Goal: Check status: Check status

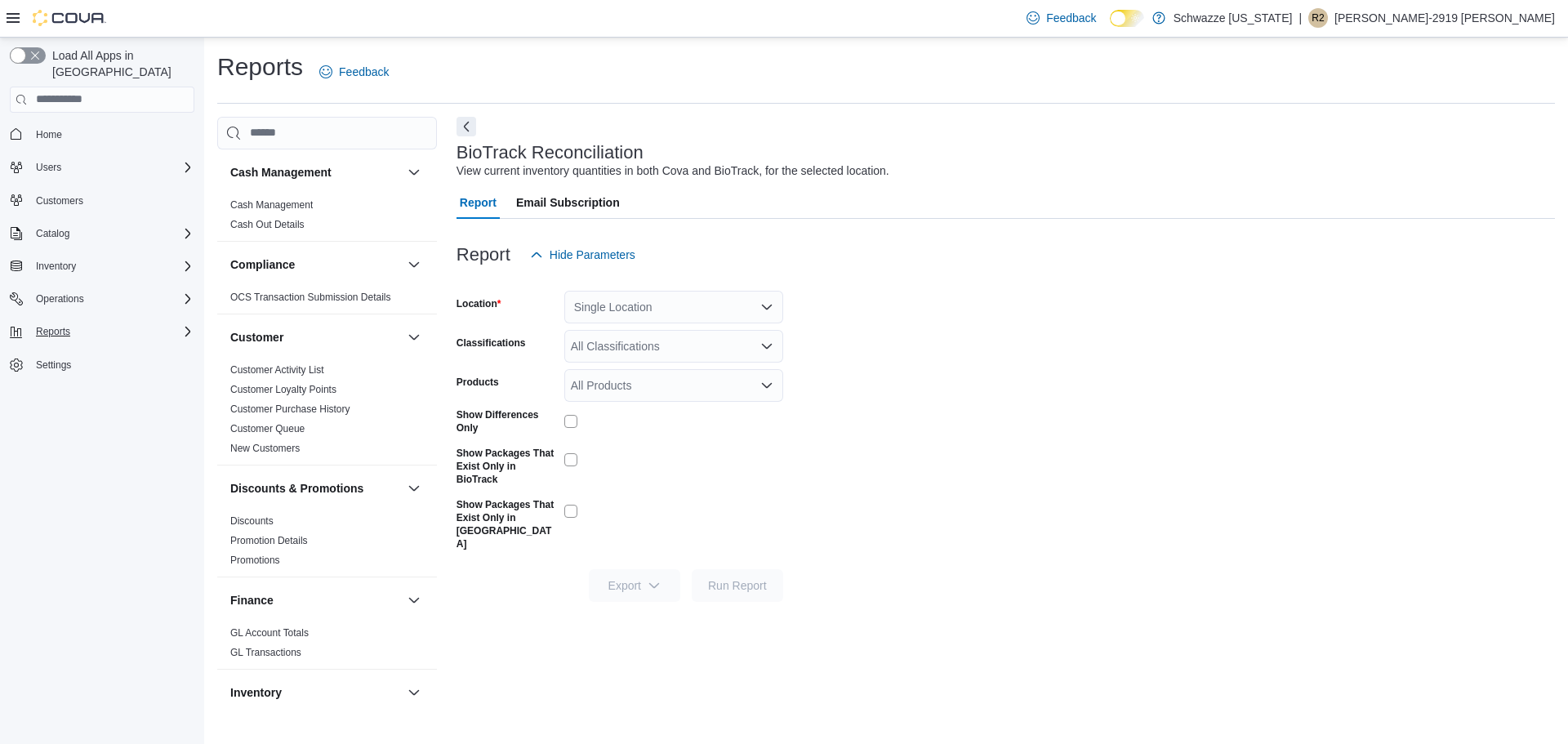
click at [78, 322] on div "Reports" at bounding box center [112, 331] width 165 height 20
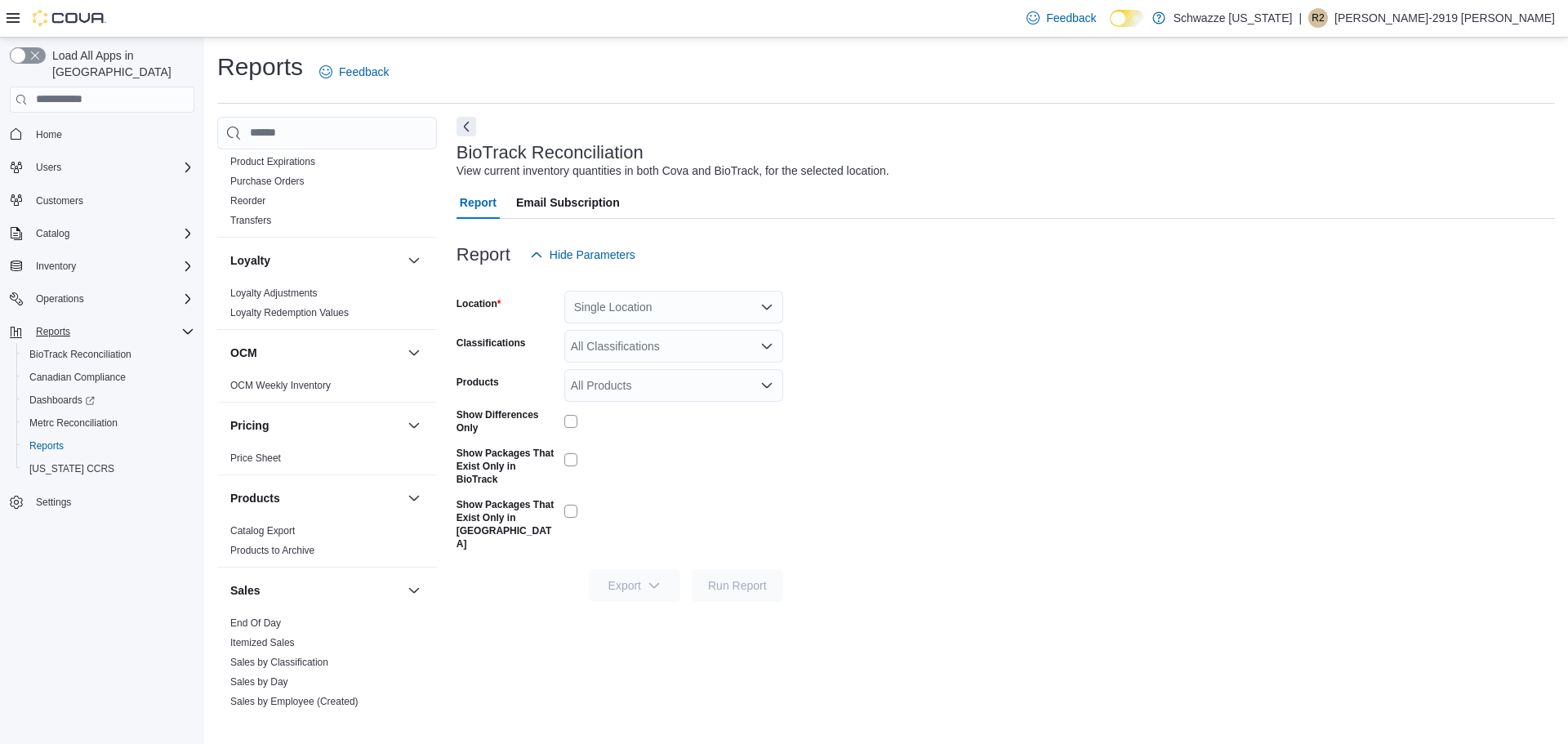
scroll to position [838, 0]
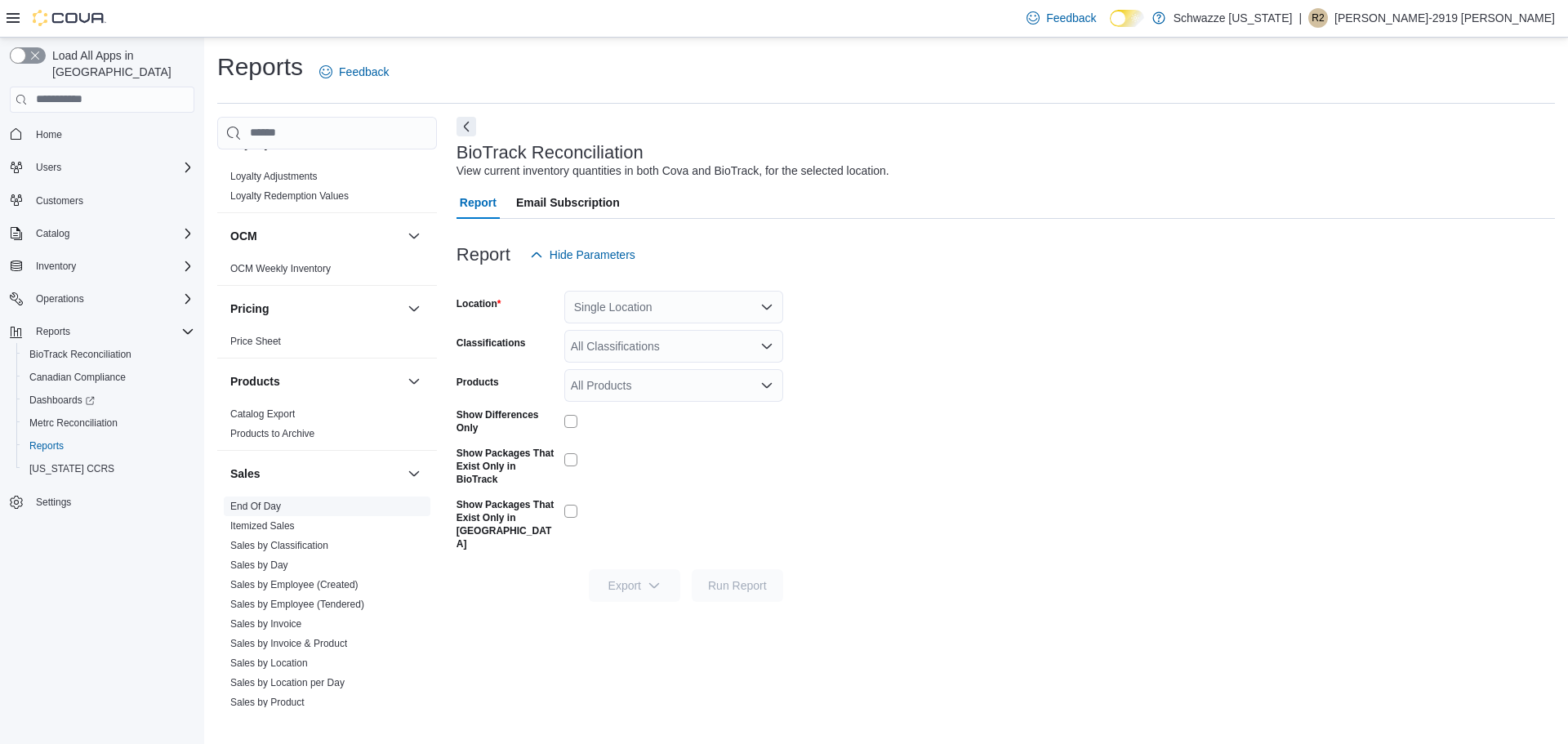
click at [266, 499] on span "End Of Day" at bounding box center [327, 506] width 206 height 20
click at [270, 501] on link "End Of Day" at bounding box center [256, 506] width 50 height 11
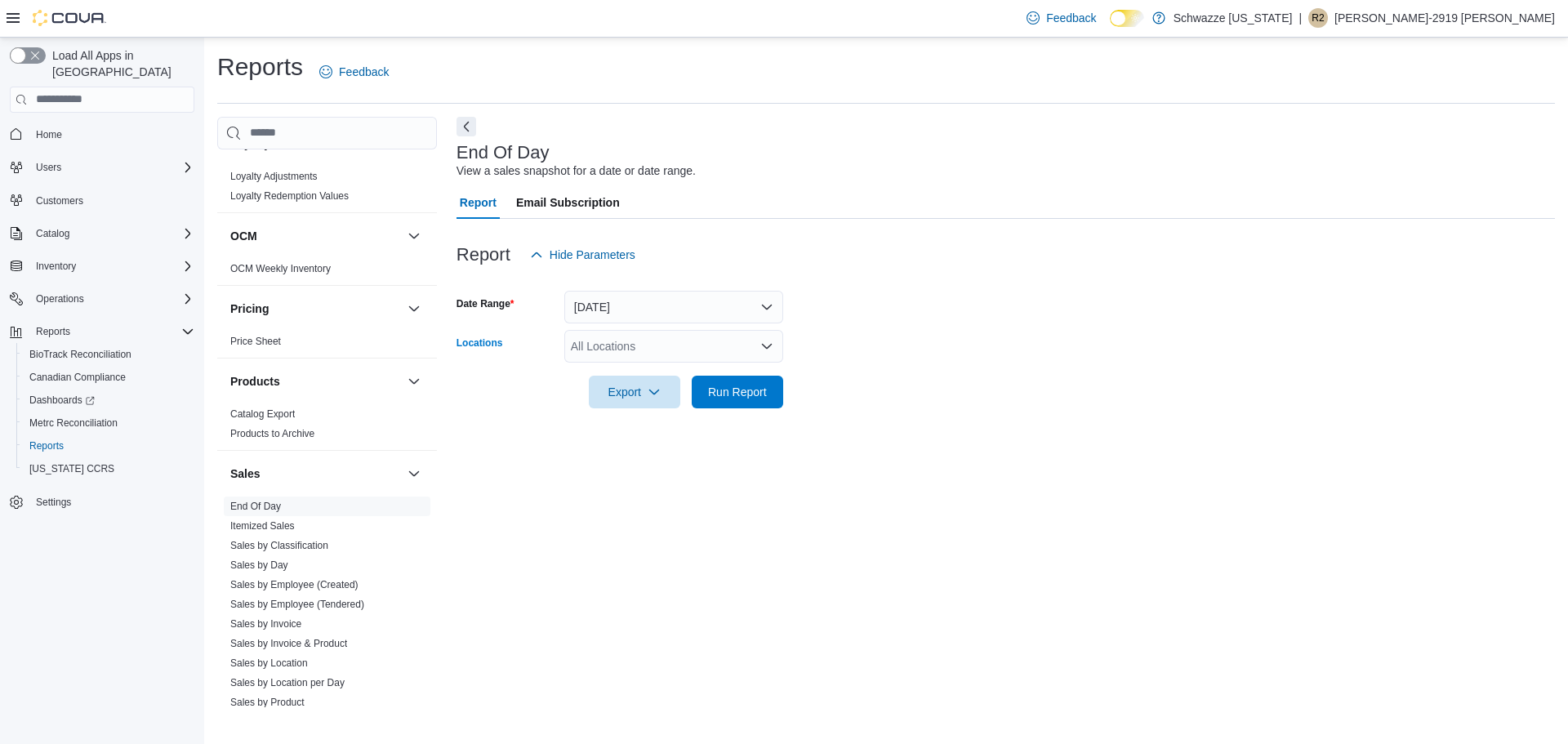
click at [621, 357] on div "All Locations" at bounding box center [673, 347] width 219 height 33
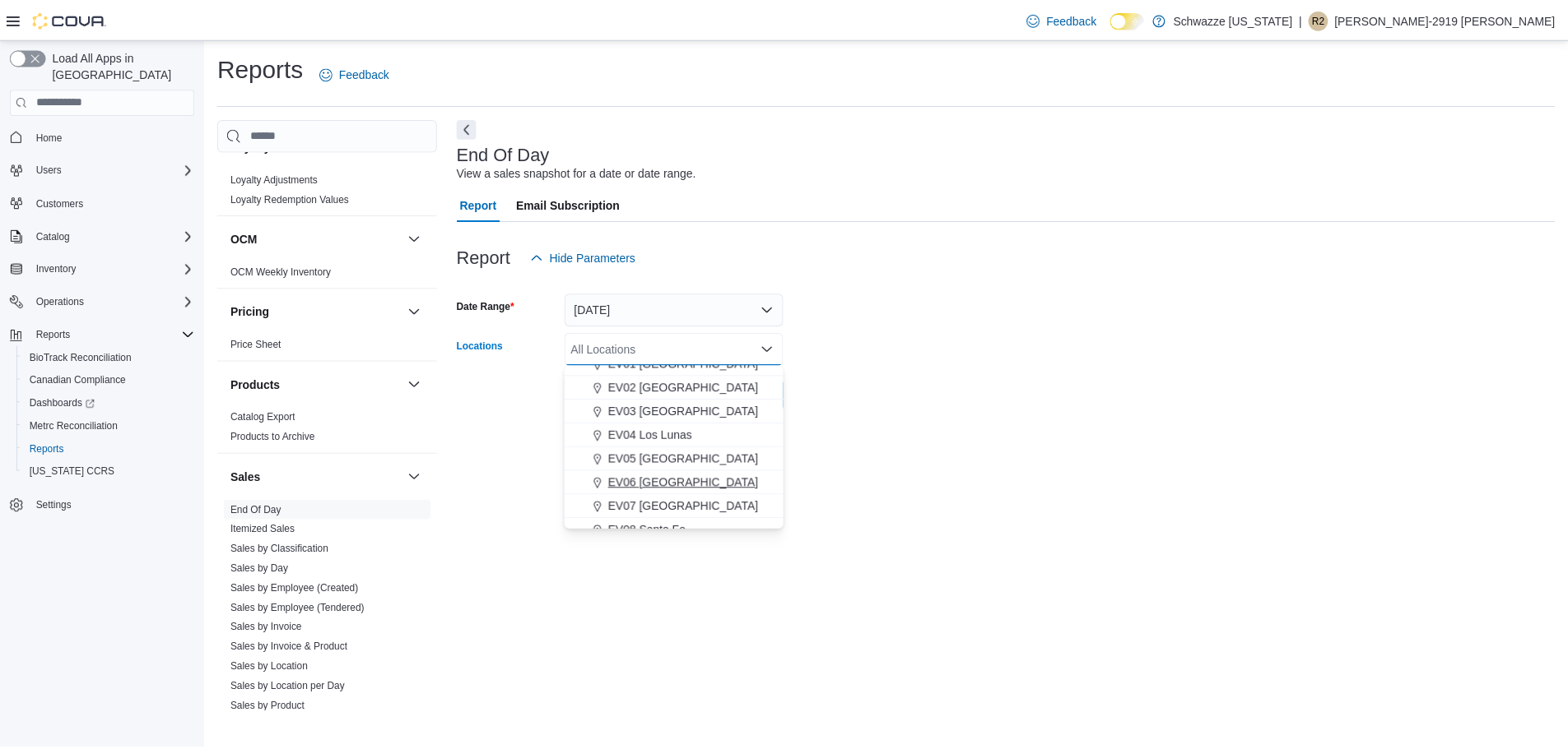
scroll to position [62, 0]
click at [709, 484] on span "EV06 Las Cruces East" at bounding box center [687, 482] width 151 height 17
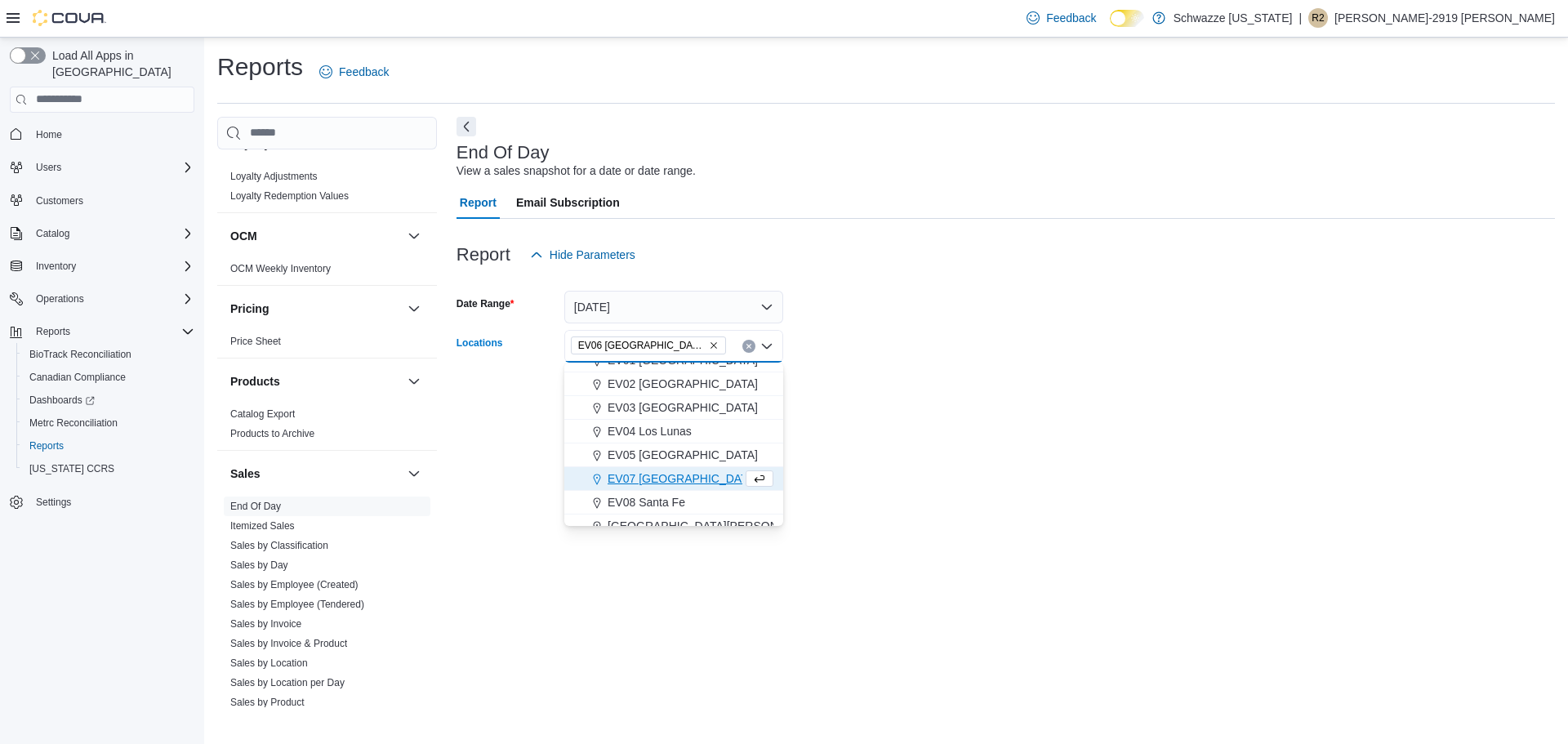
click at [945, 460] on div "End Of Day View a sales snapshot for a date or date range. Report Email Subscri…" at bounding box center [1005, 412] width 1098 height 591
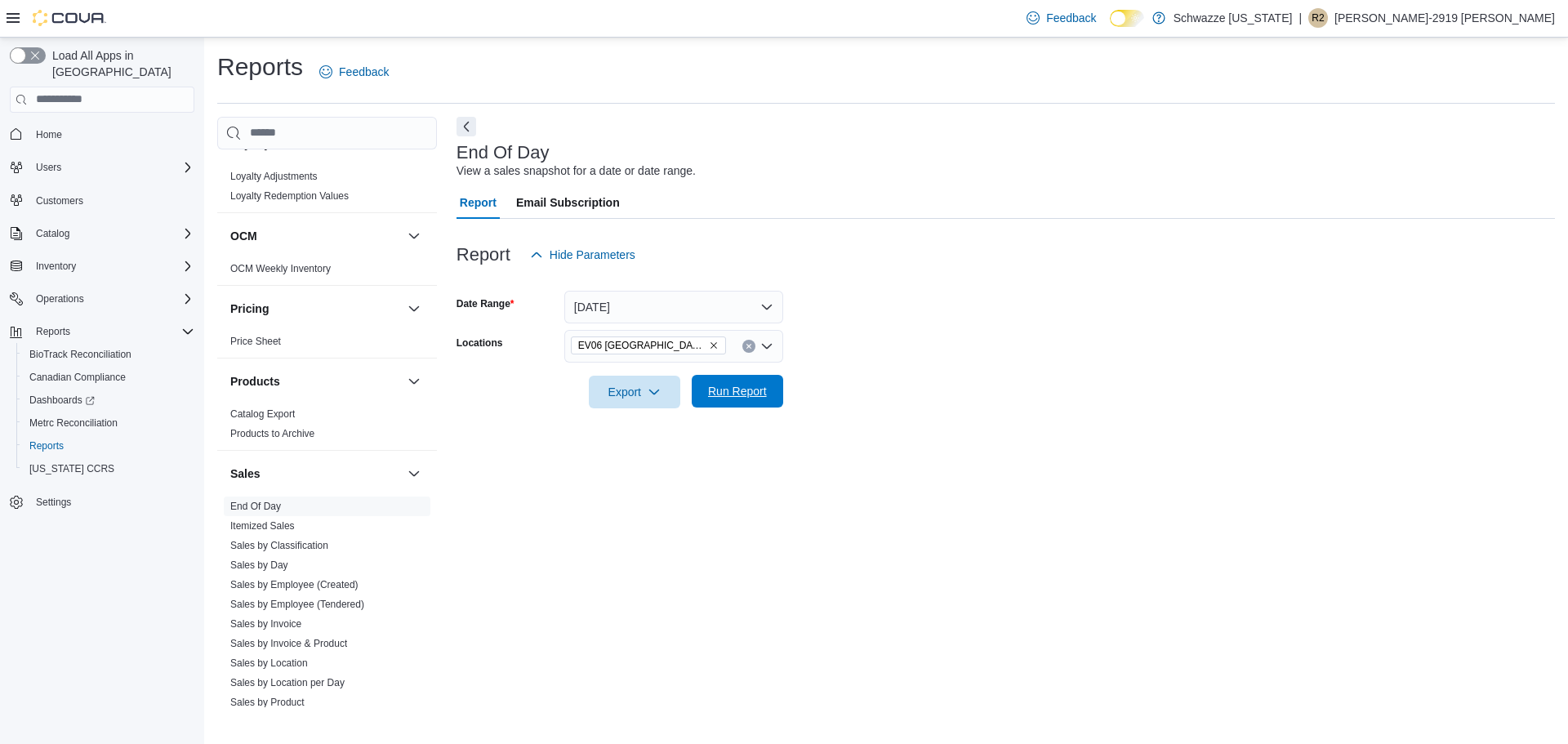
click at [756, 397] on span "Run Report" at bounding box center [738, 391] width 59 height 16
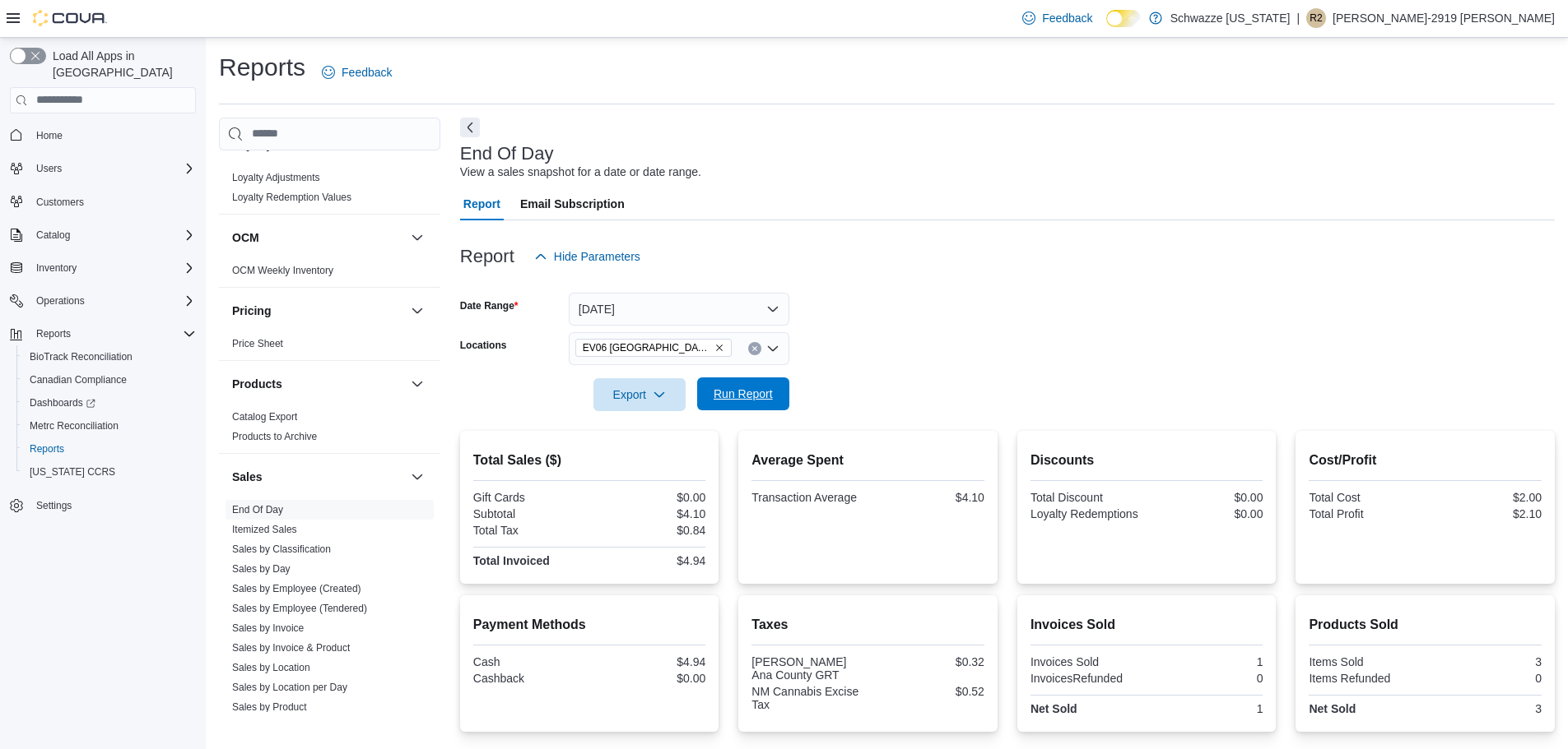
click at [777, 383] on span "Run Report" at bounding box center [743, 394] width 73 height 33
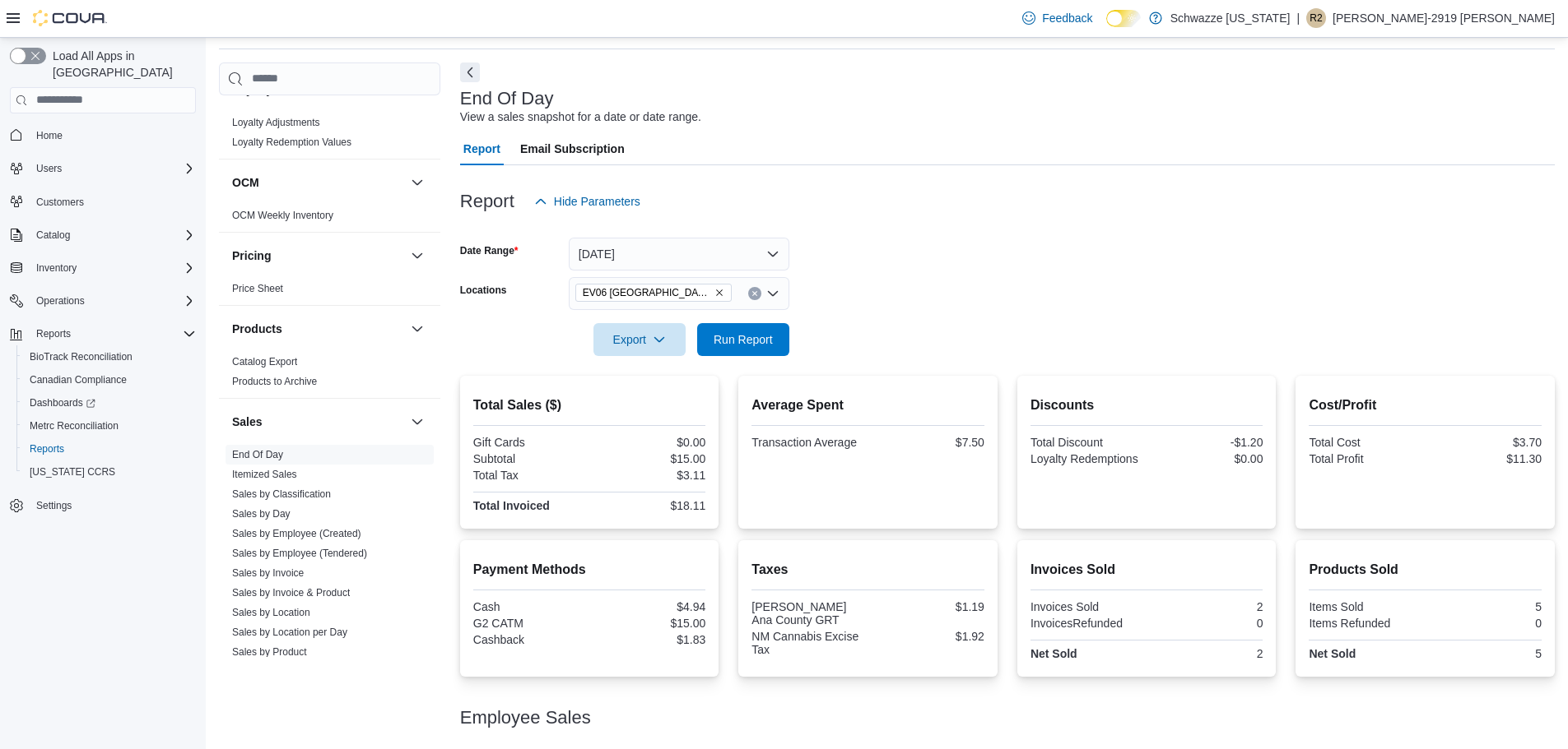
scroll to position [120, 0]
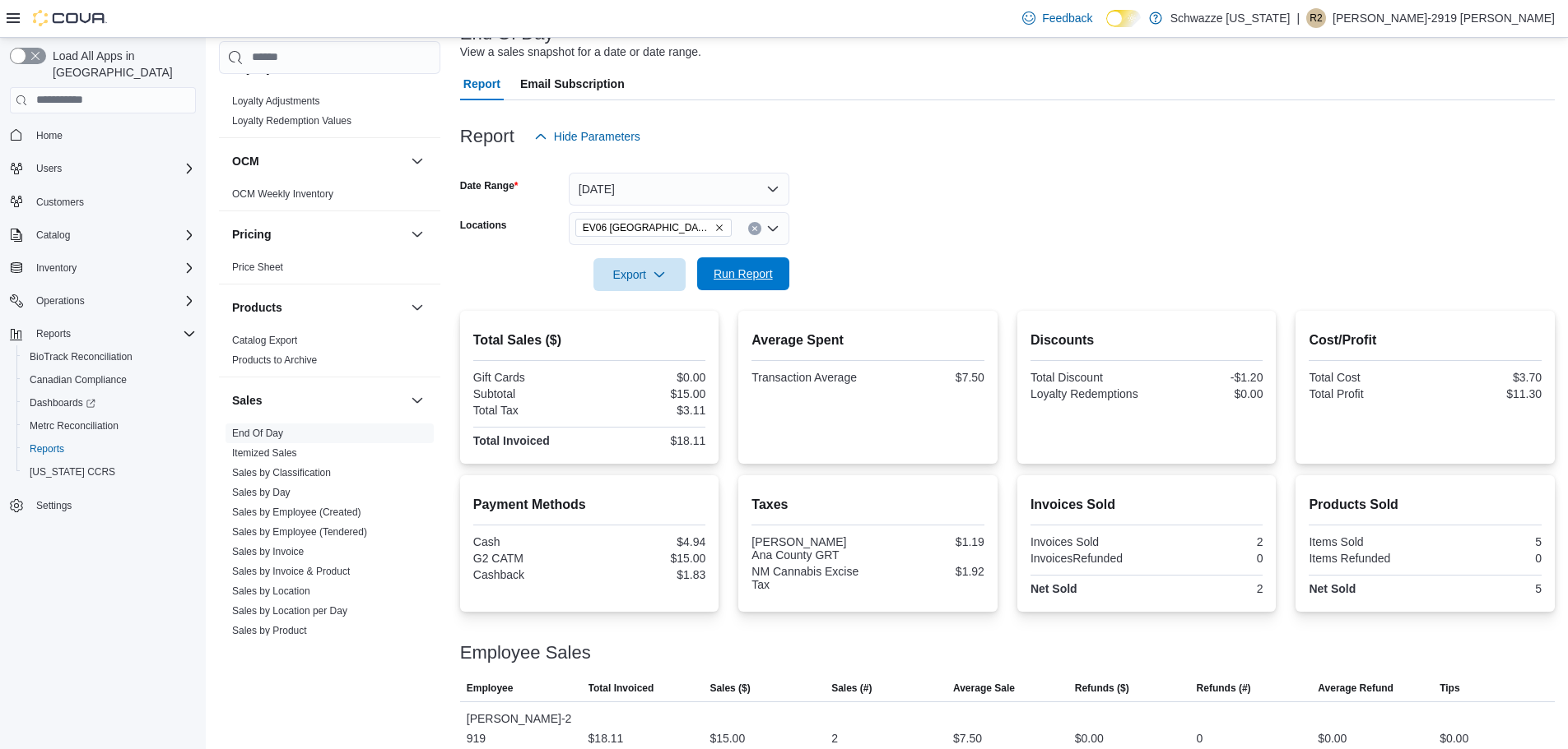
click at [777, 276] on span "Run Report" at bounding box center [743, 274] width 73 height 33
click at [747, 282] on span "Run Report" at bounding box center [743, 274] width 73 height 33
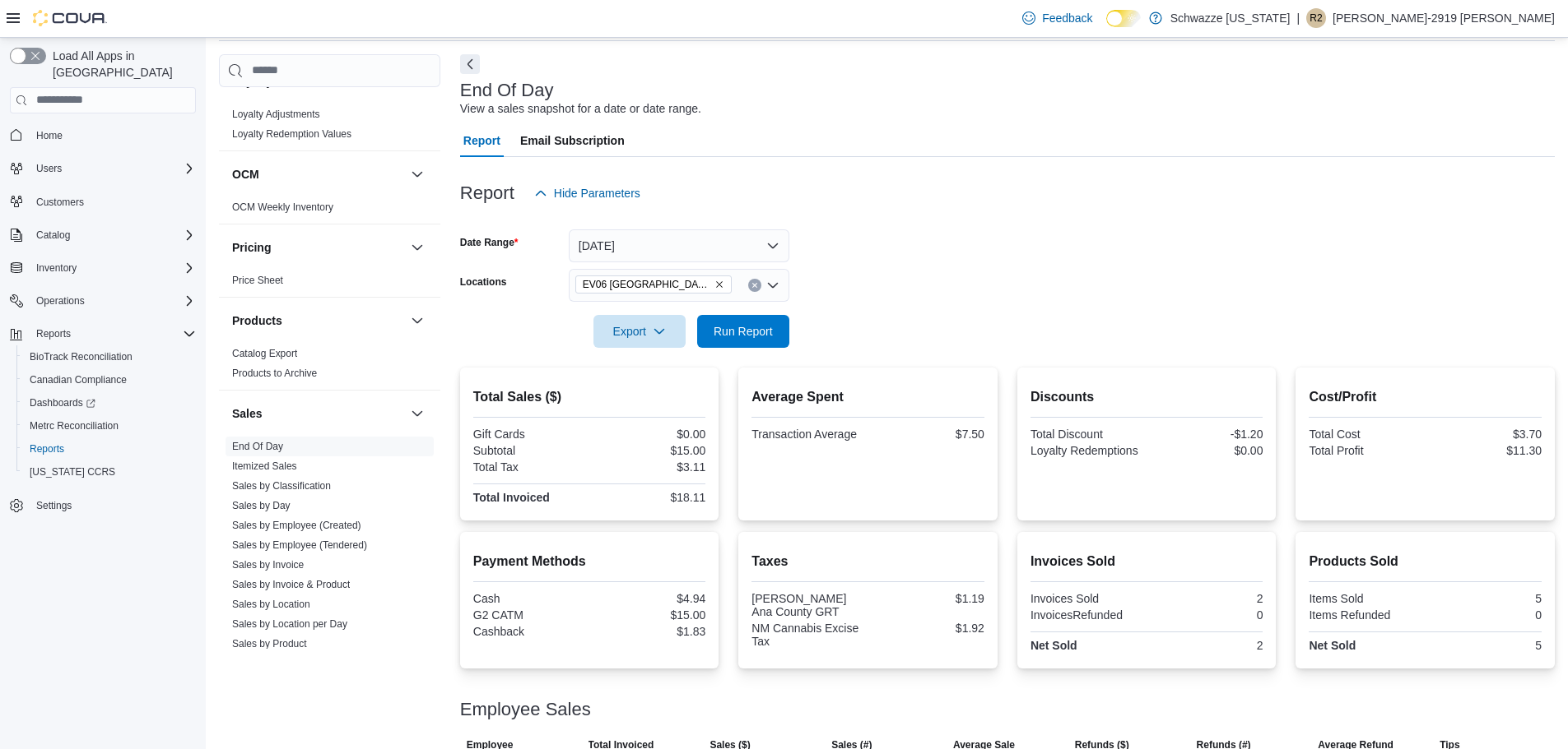
scroll to position [0, 0]
